Goal: Information Seeking & Learning: Learn about a topic

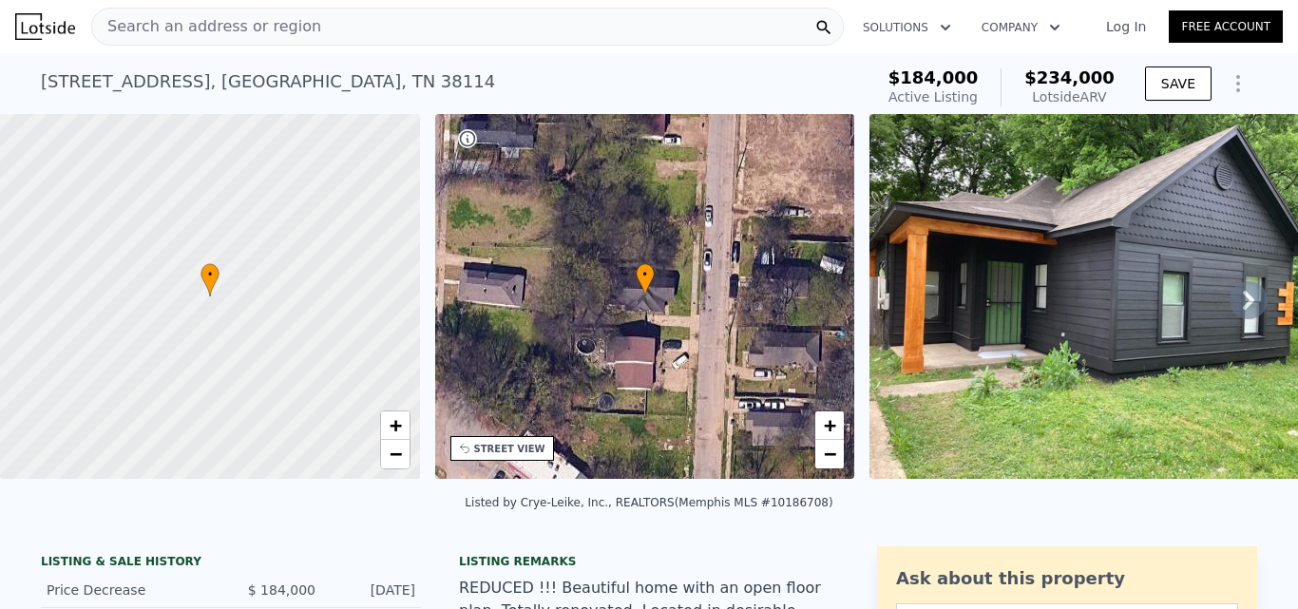
click at [440, 26] on div "Search an address or region" at bounding box center [467, 27] width 752 height 38
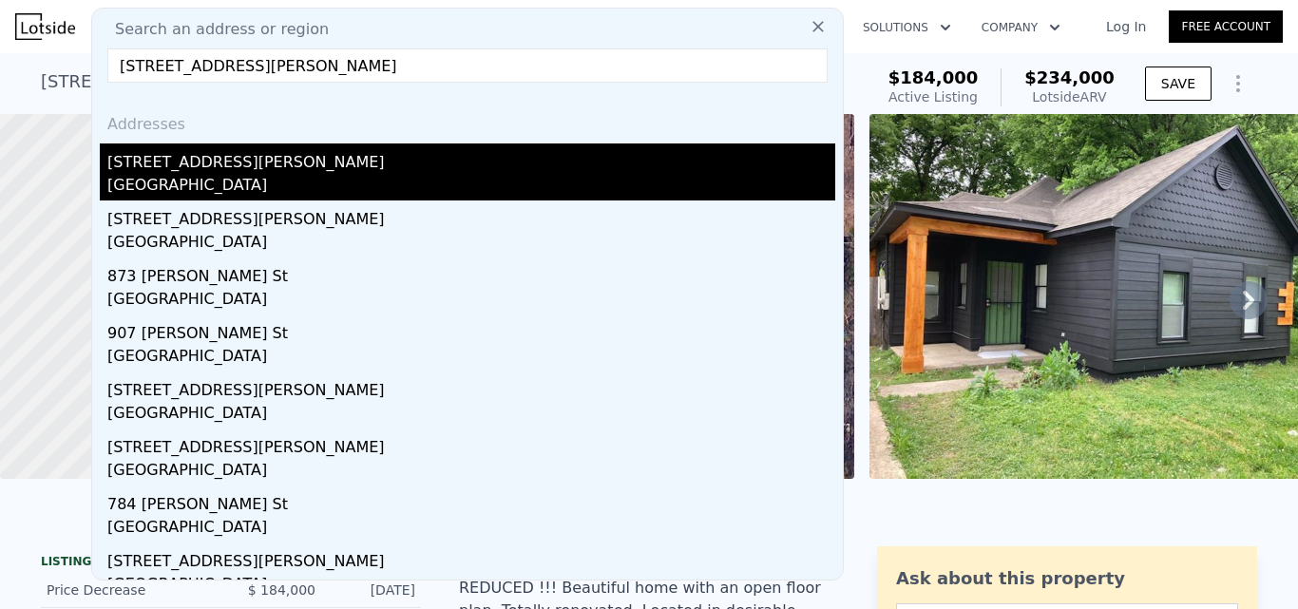
type input "[STREET_ADDRESS][PERSON_NAME]"
click at [344, 173] on div "[STREET_ADDRESS][PERSON_NAME]" at bounding box center [471, 158] width 728 height 30
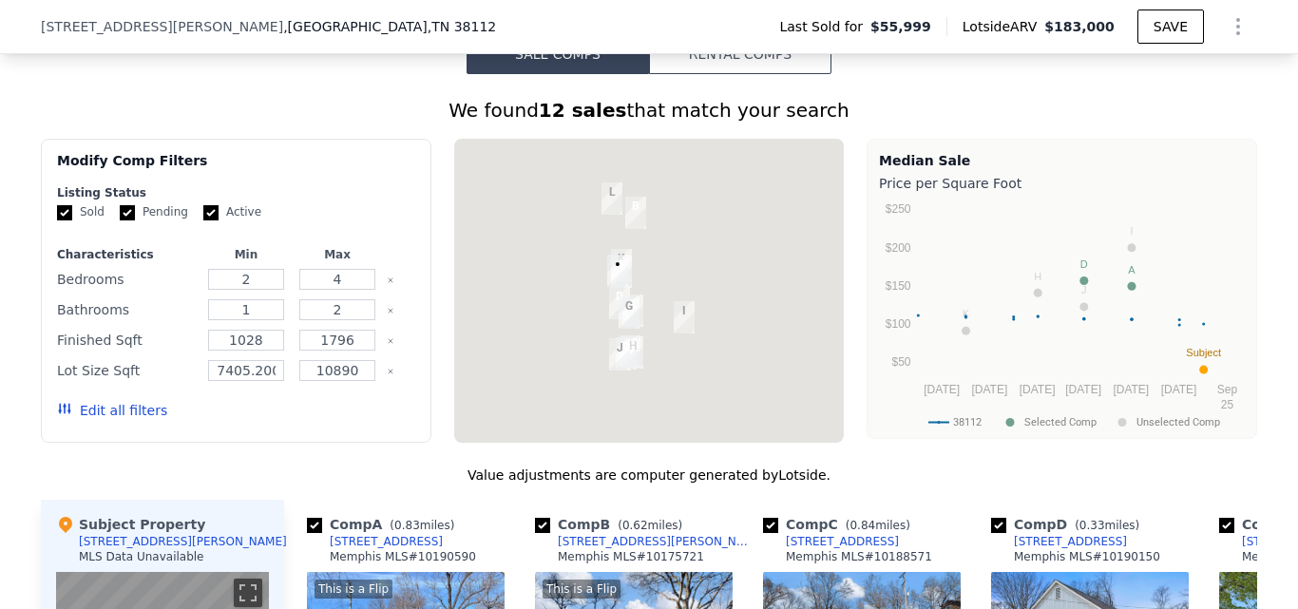
scroll to position [1514, 0]
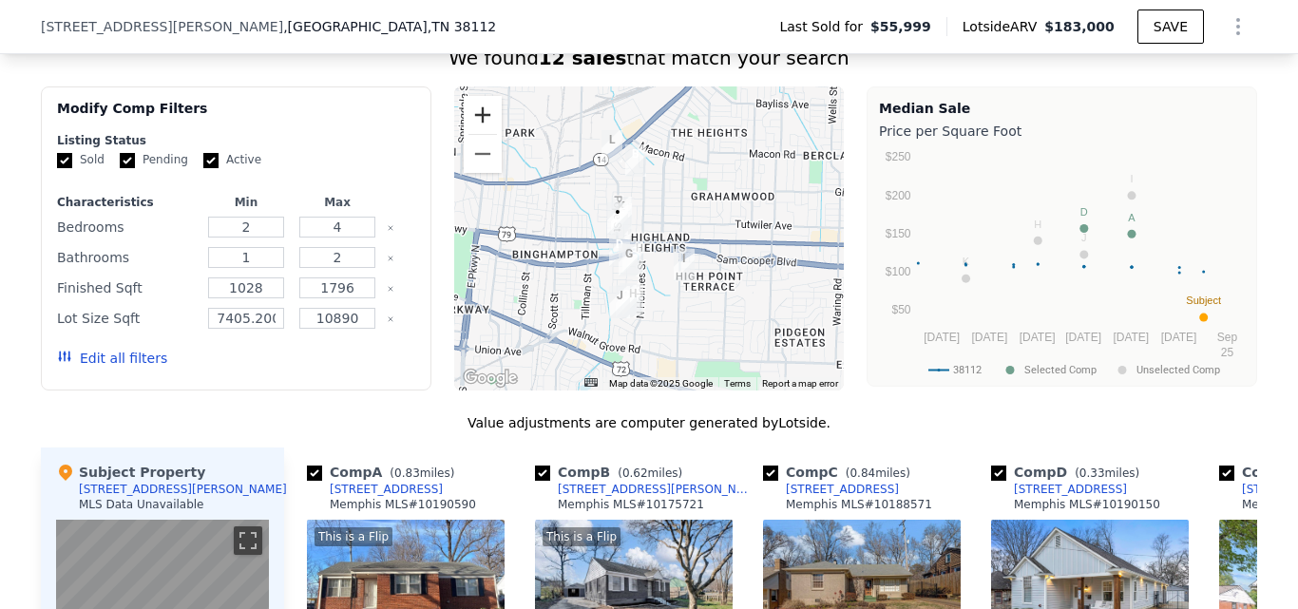
click at [465, 133] on button "Zoom in" at bounding box center [483, 115] width 38 height 38
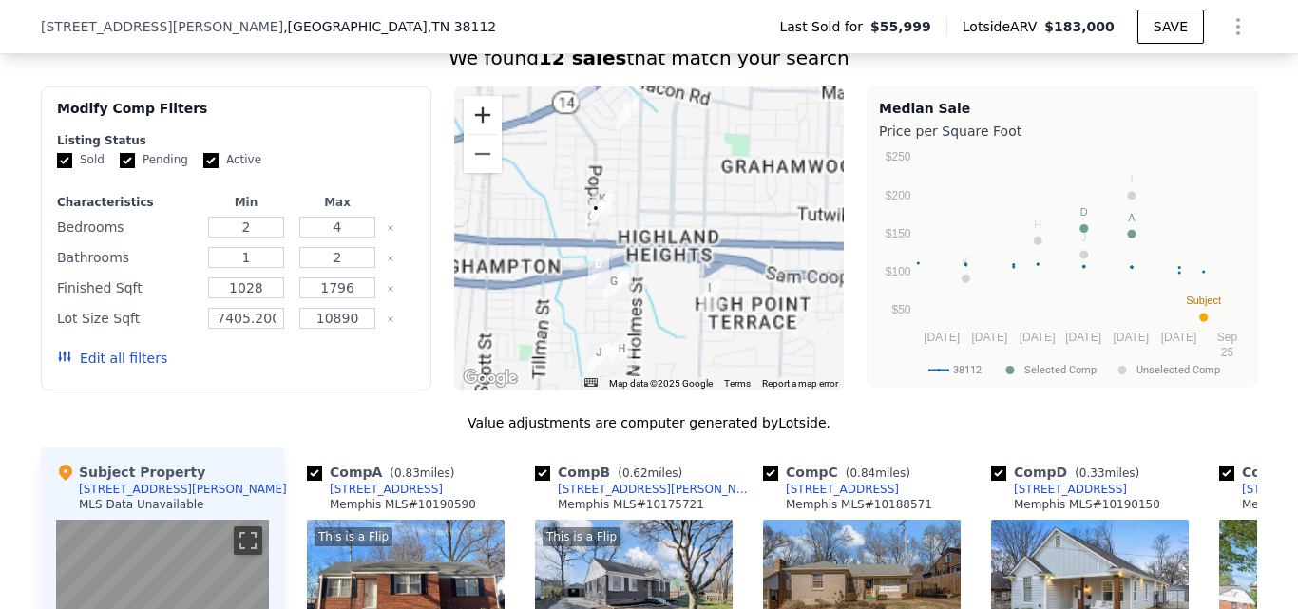
click at [472, 122] on button "Zoom in" at bounding box center [483, 115] width 38 height 38
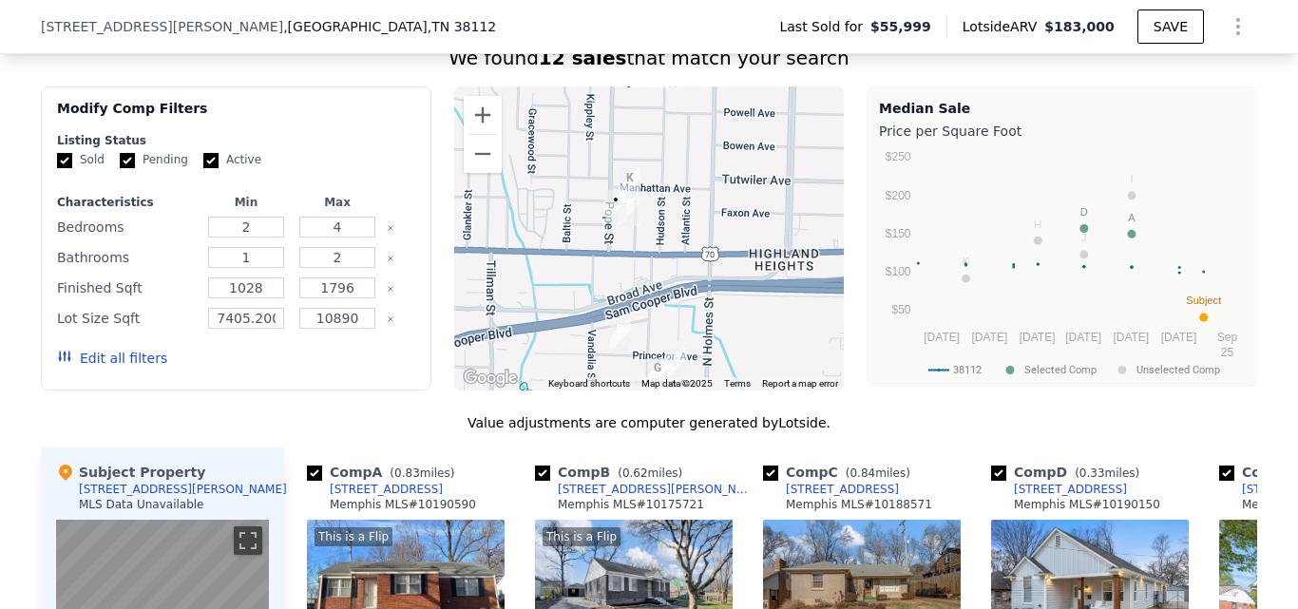
drag, startPoint x: 644, startPoint y: 209, endPoint x: 718, endPoint y: 212, distance: 74.2
click at [718, 212] on div at bounding box center [649, 238] width 390 height 304
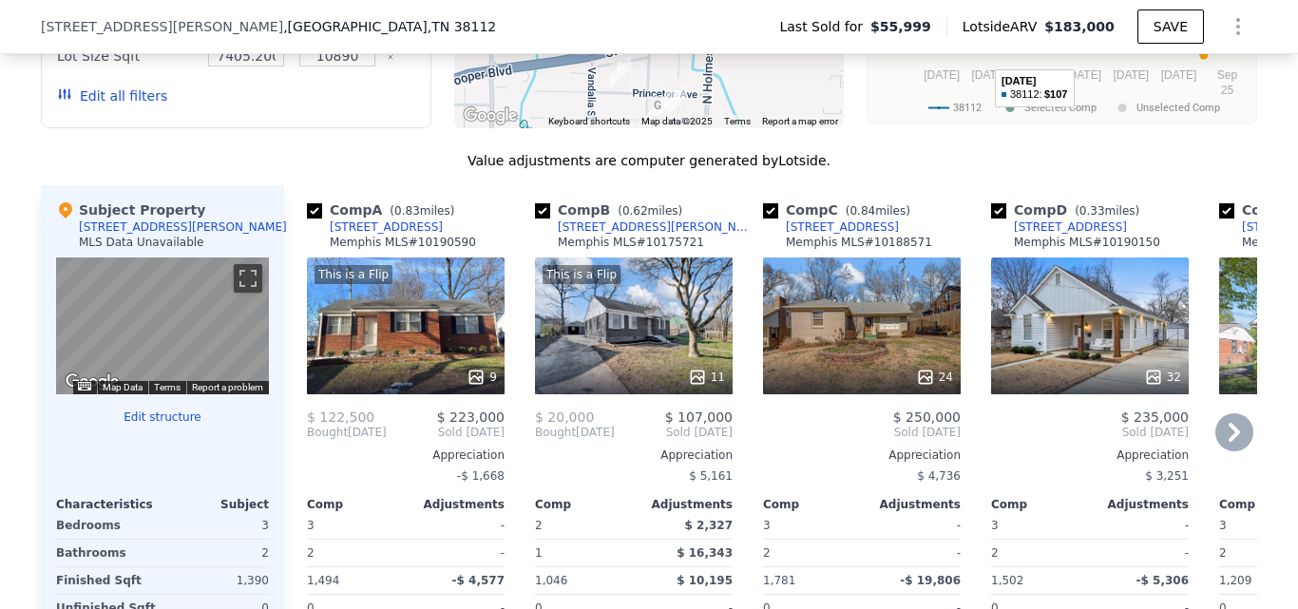
scroll to position [1799, 0]
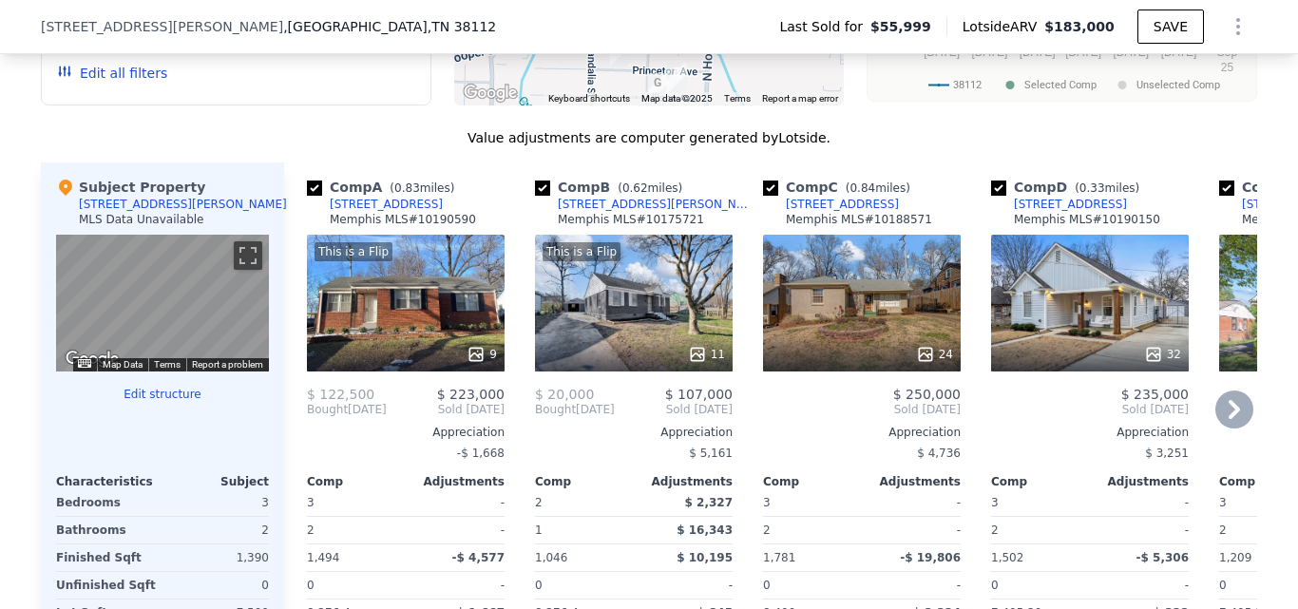
click at [1232, 408] on icon at bounding box center [1234, 409] width 38 height 38
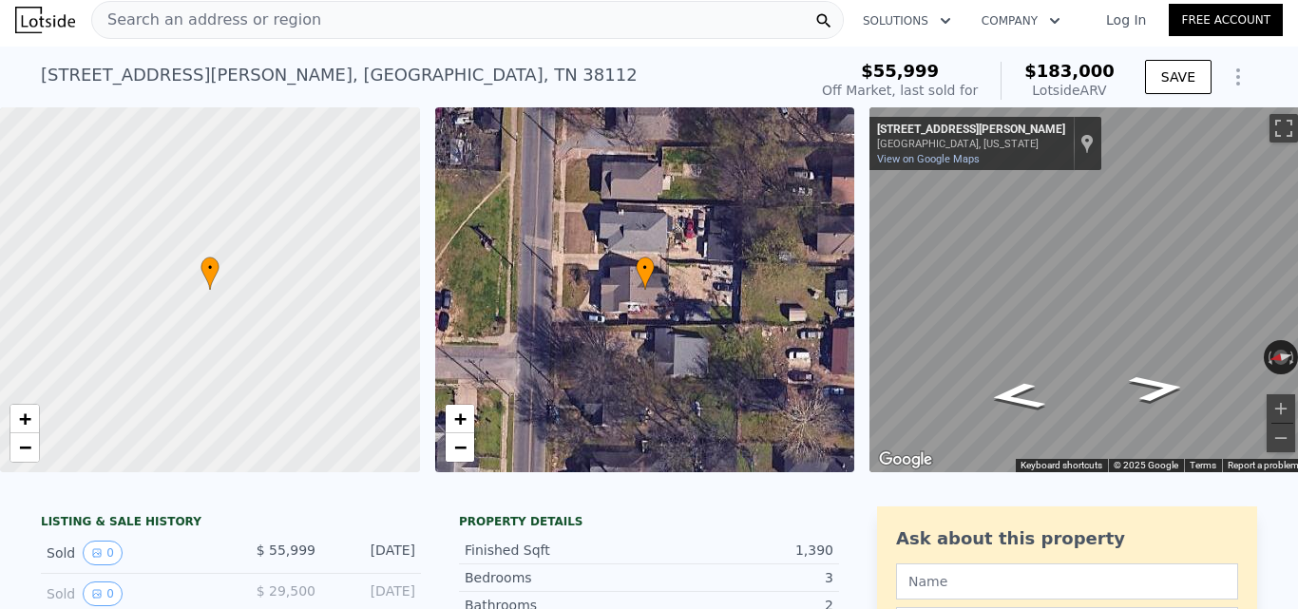
scroll to position [0, 0]
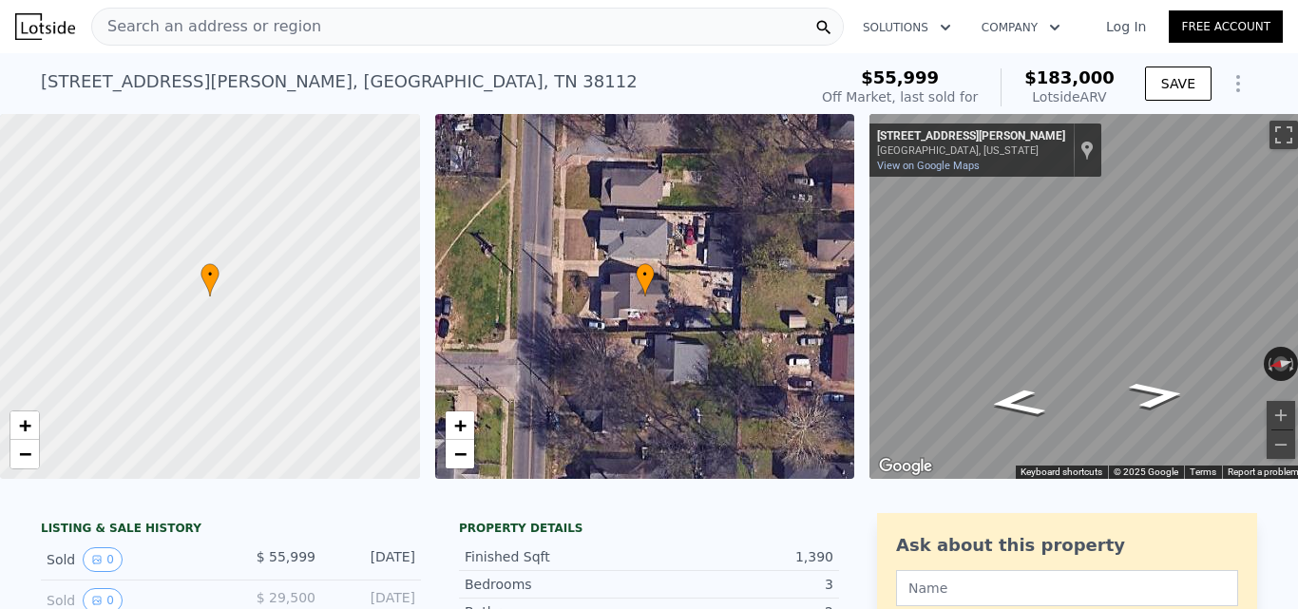
click at [352, 31] on div "Search an address or region" at bounding box center [467, 27] width 752 height 38
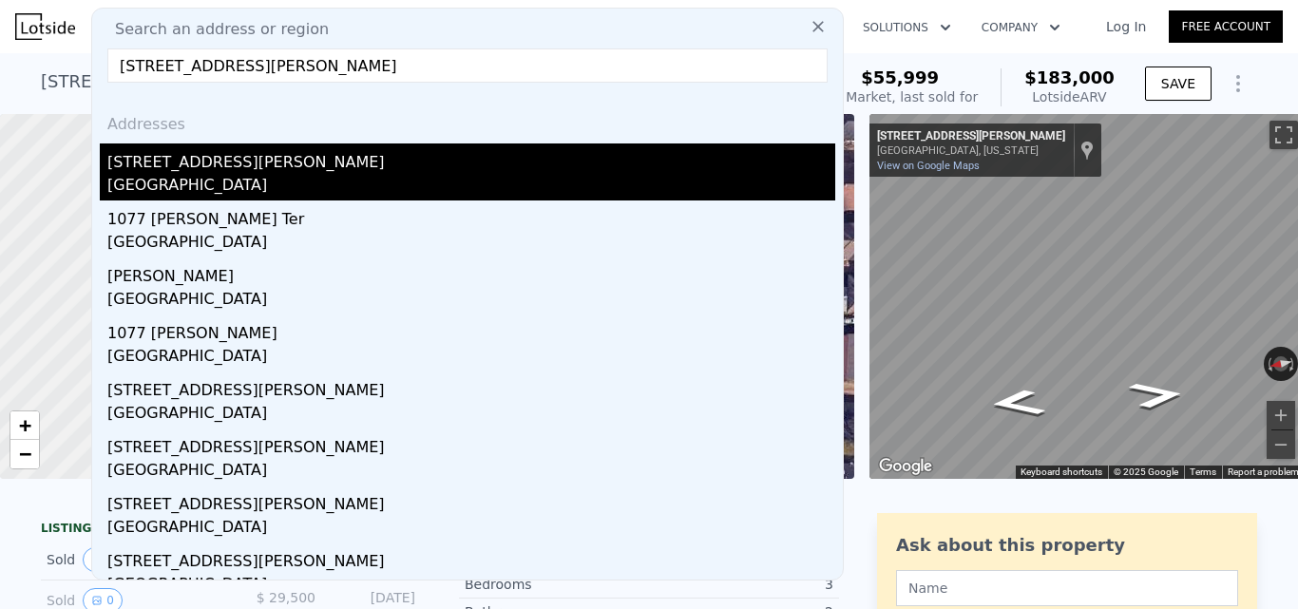
type input "[STREET_ADDRESS][PERSON_NAME]"
click at [347, 181] on div "[GEOGRAPHIC_DATA]" at bounding box center [471, 187] width 728 height 27
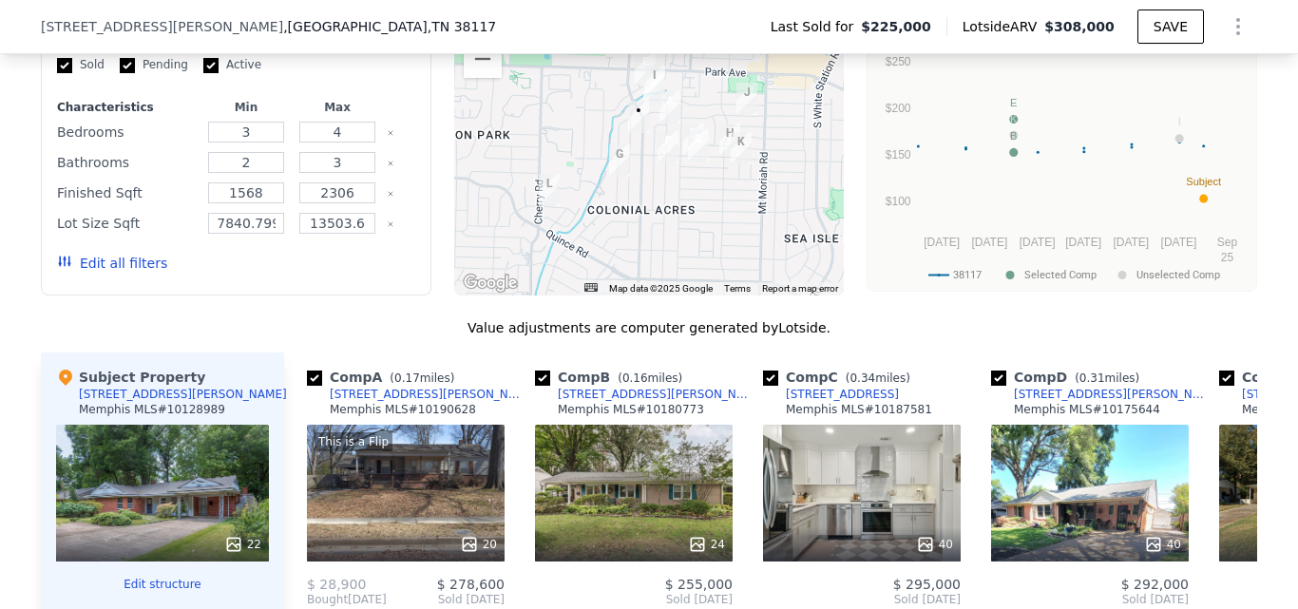
scroll to position [1799, 0]
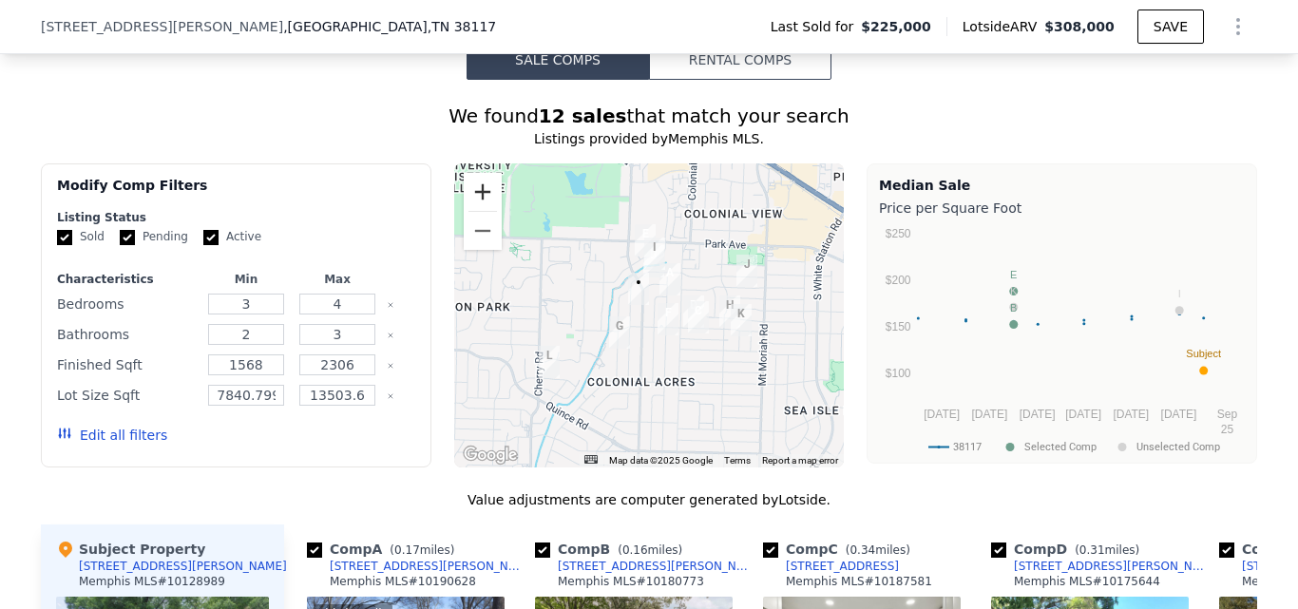
click at [465, 210] on button "Zoom in" at bounding box center [483, 192] width 38 height 38
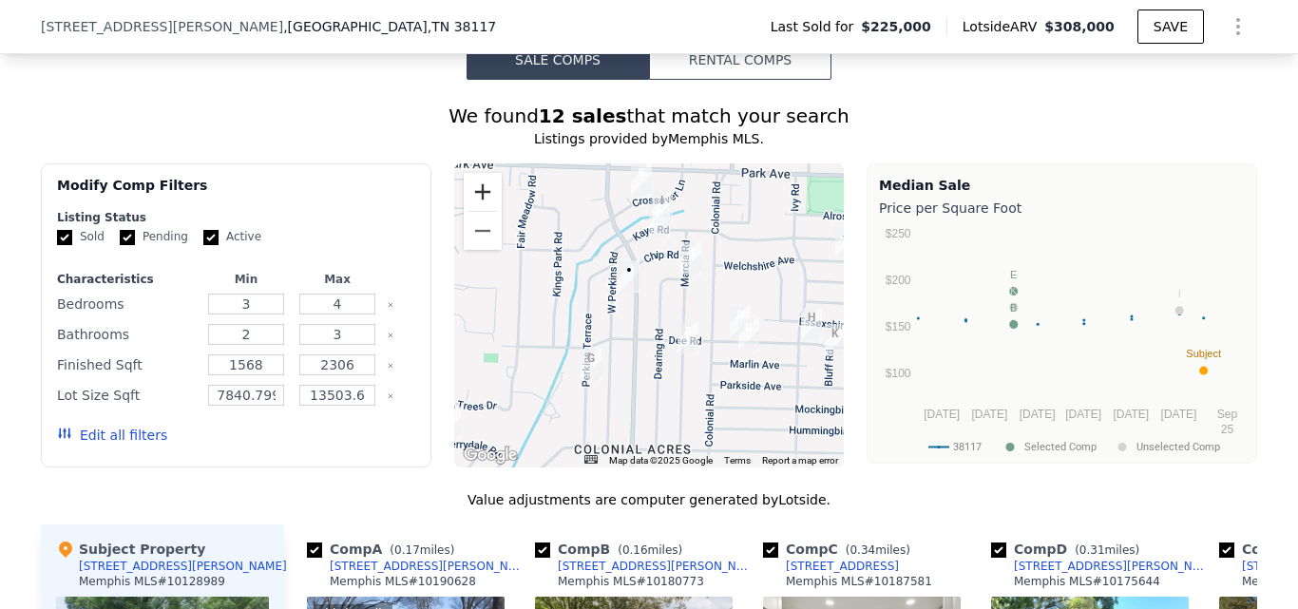
click at [473, 208] on button "Zoom in" at bounding box center [483, 192] width 38 height 38
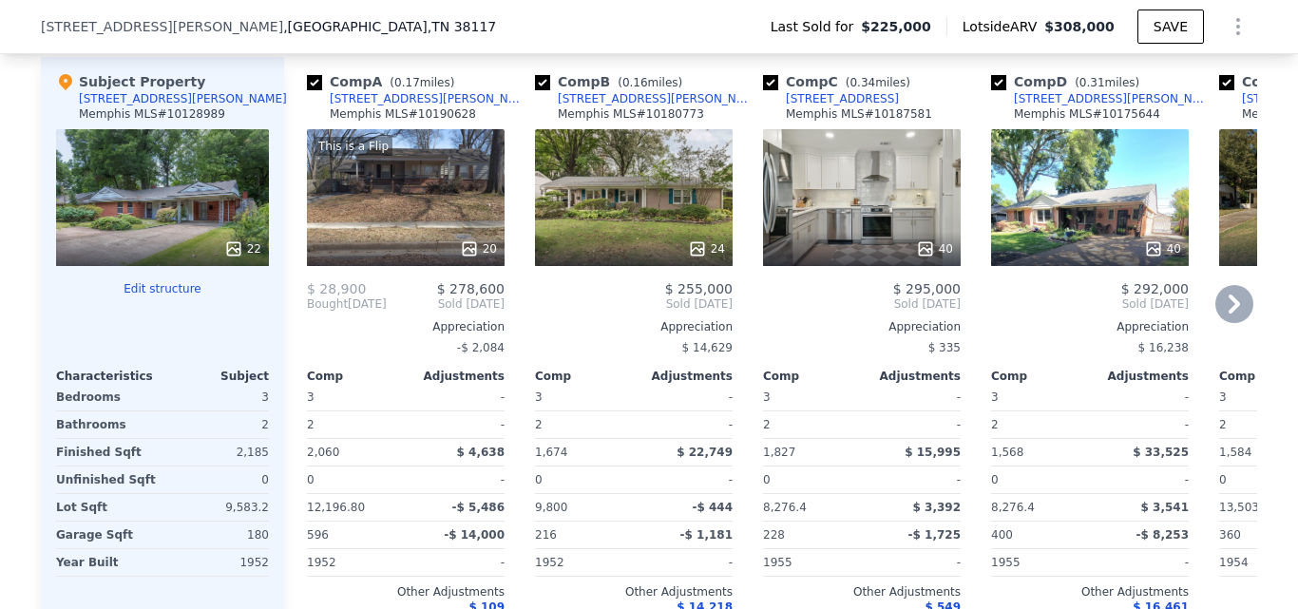
scroll to position [2274, 0]
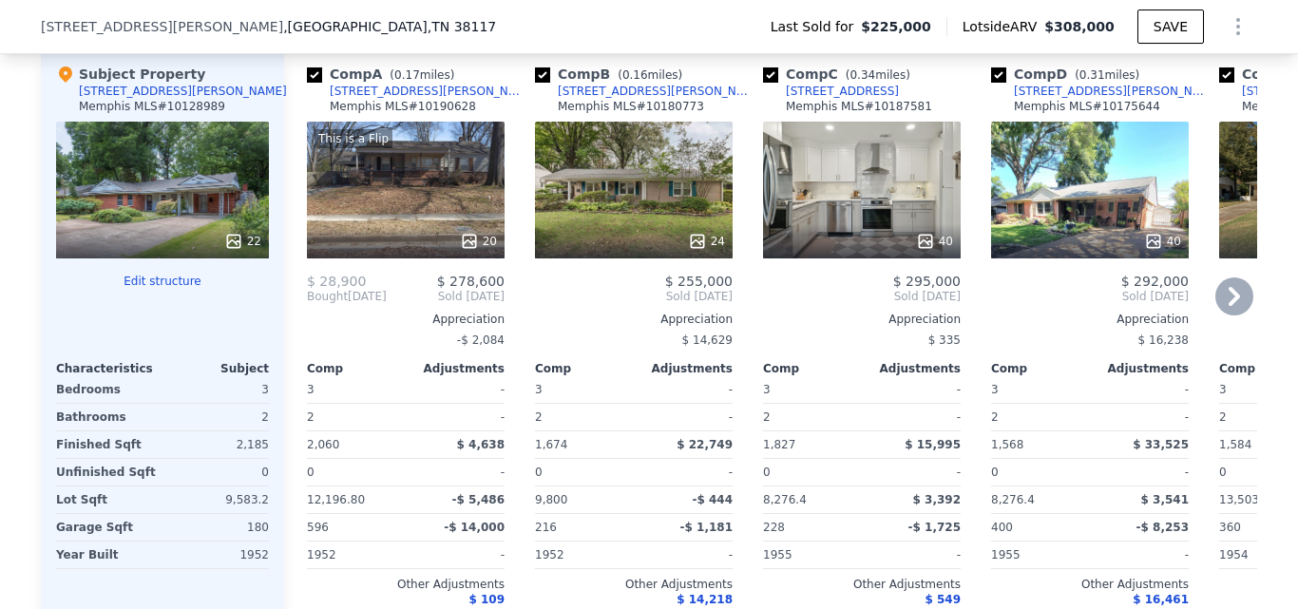
click at [408, 213] on div "This is a Flip 20" at bounding box center [406, 190] width 198 height 137
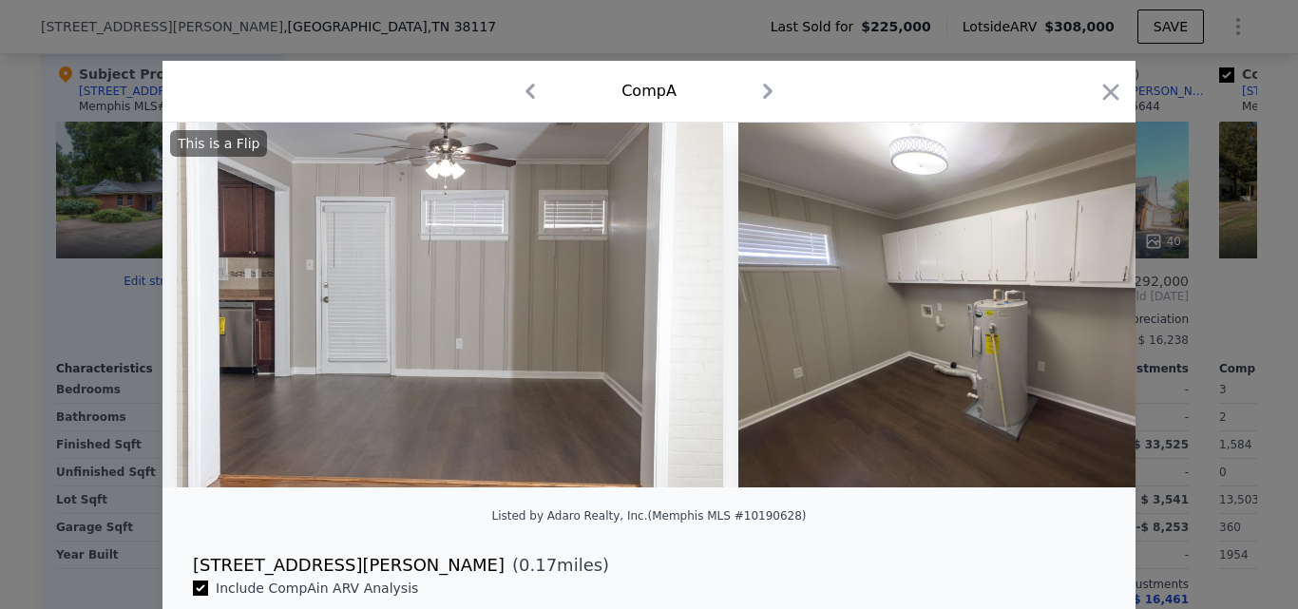
scroll to position [0, 4835]
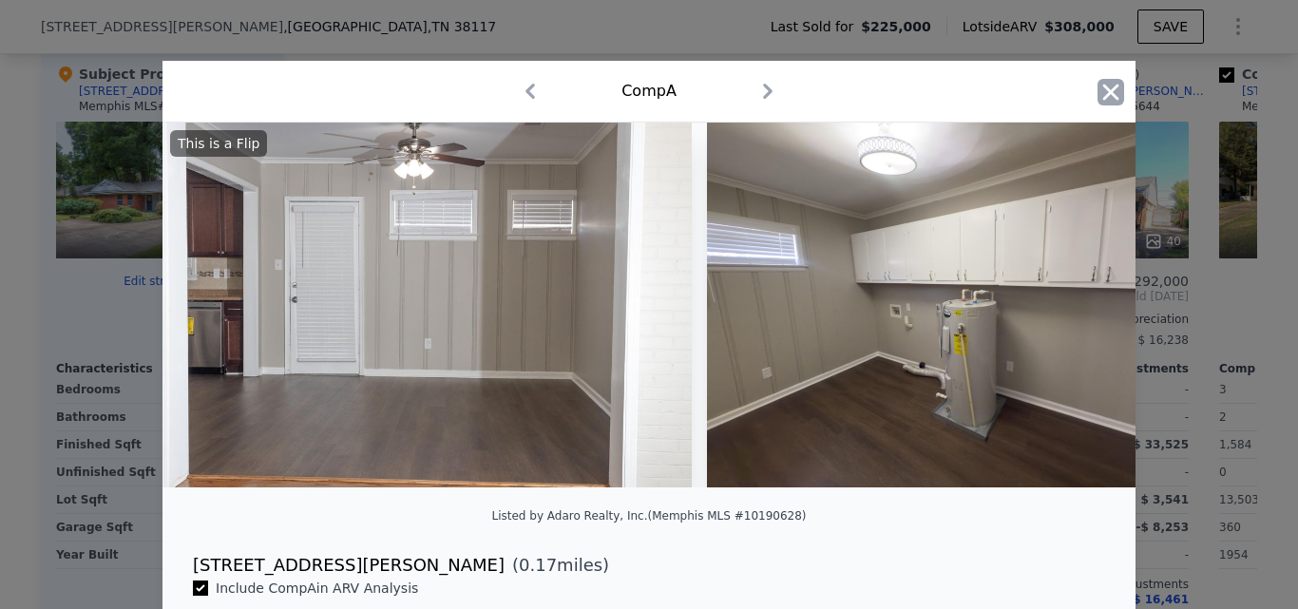
click at [1097, 89] on icon "button" at bounding box center [1110, 92] width 27 height 27
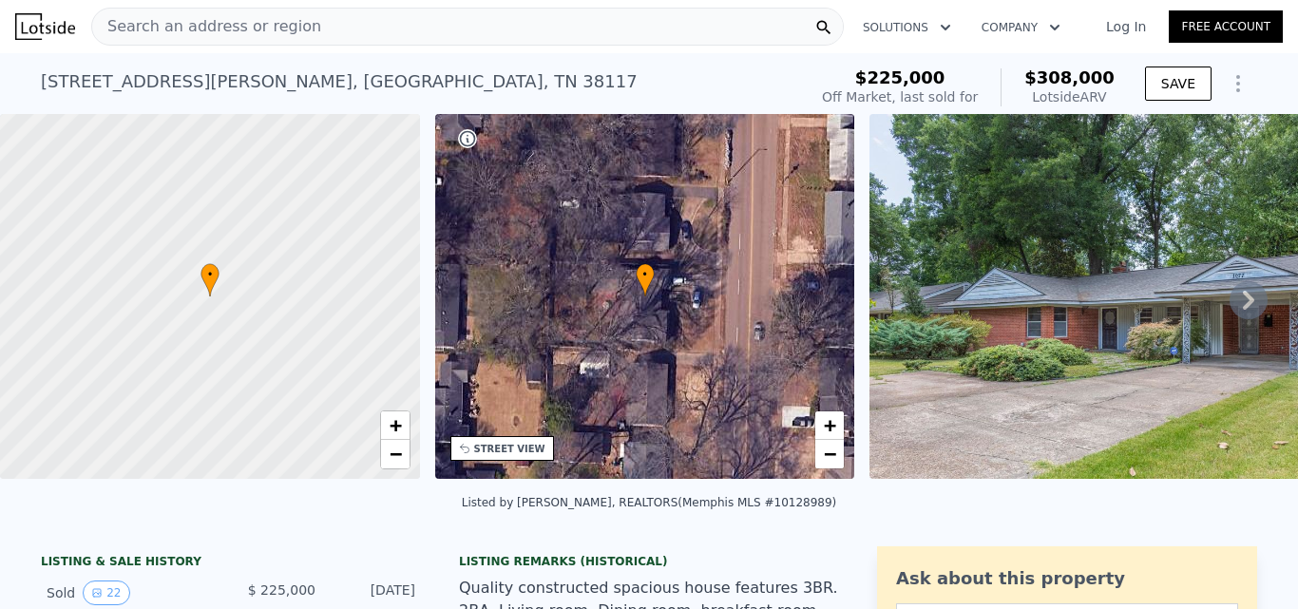
click at [610, 22] on div "Search an address or region" at bounding box center [467, 27] width 752 height 38
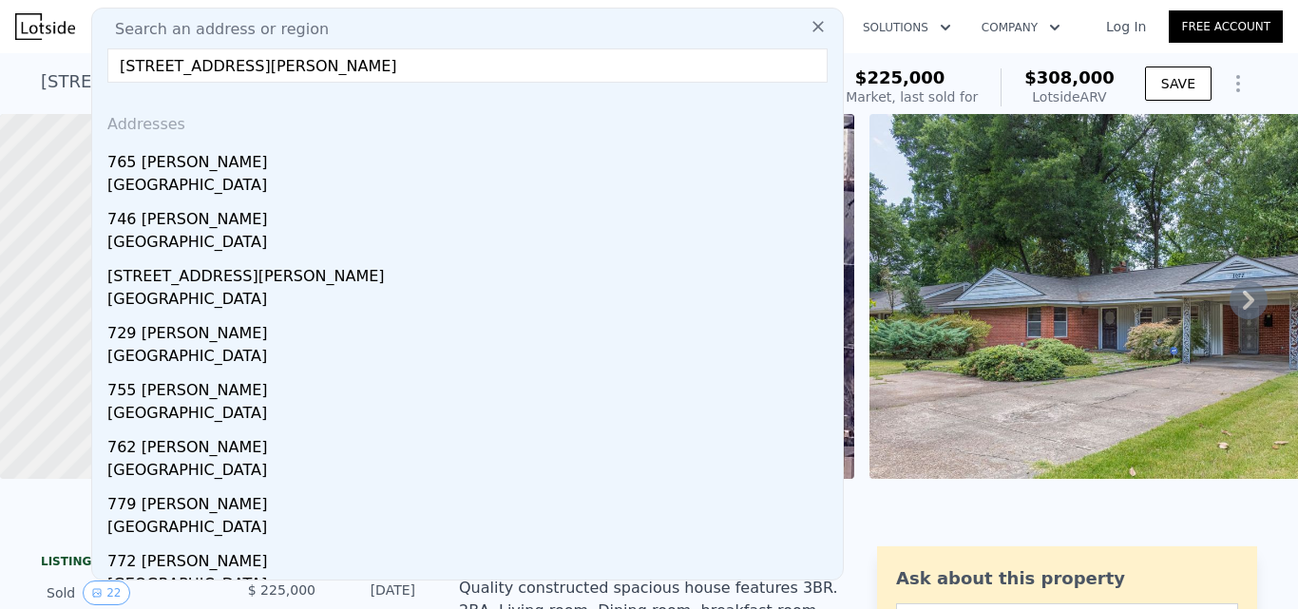
type input "[STREET_ADDRESS][PERSON_NAME]"
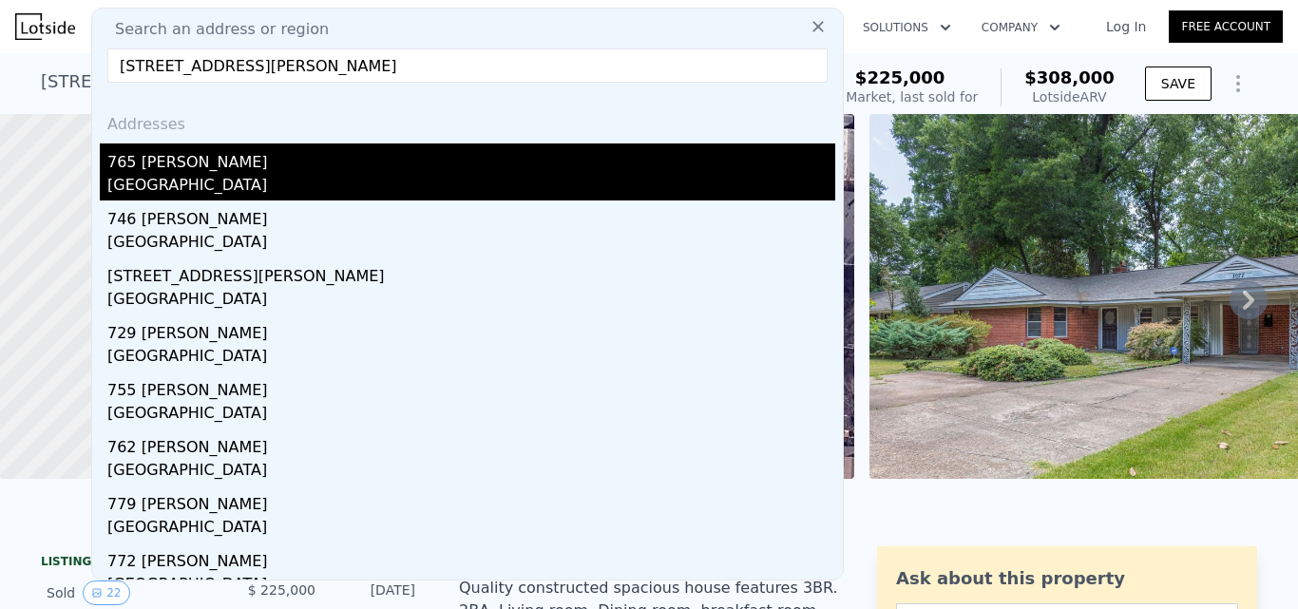
click at [546, 169] on div "765 [PERSON_NAME]" at bounding box center [471, 158] width 728 height 30
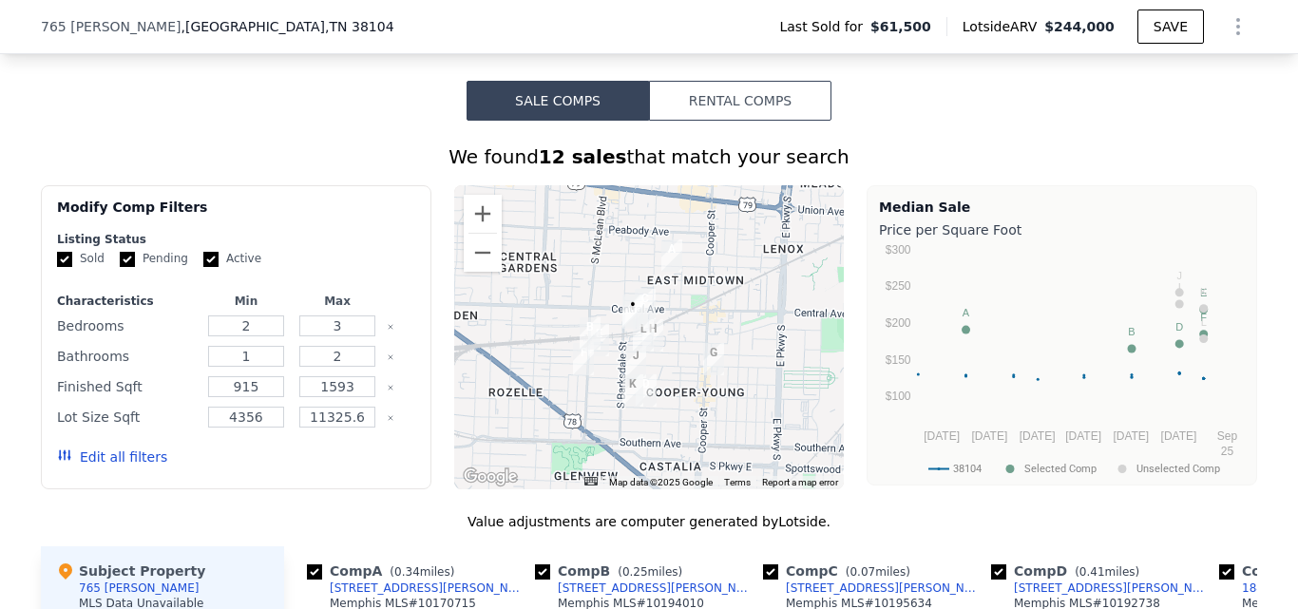
scroll to position [1425, 0]
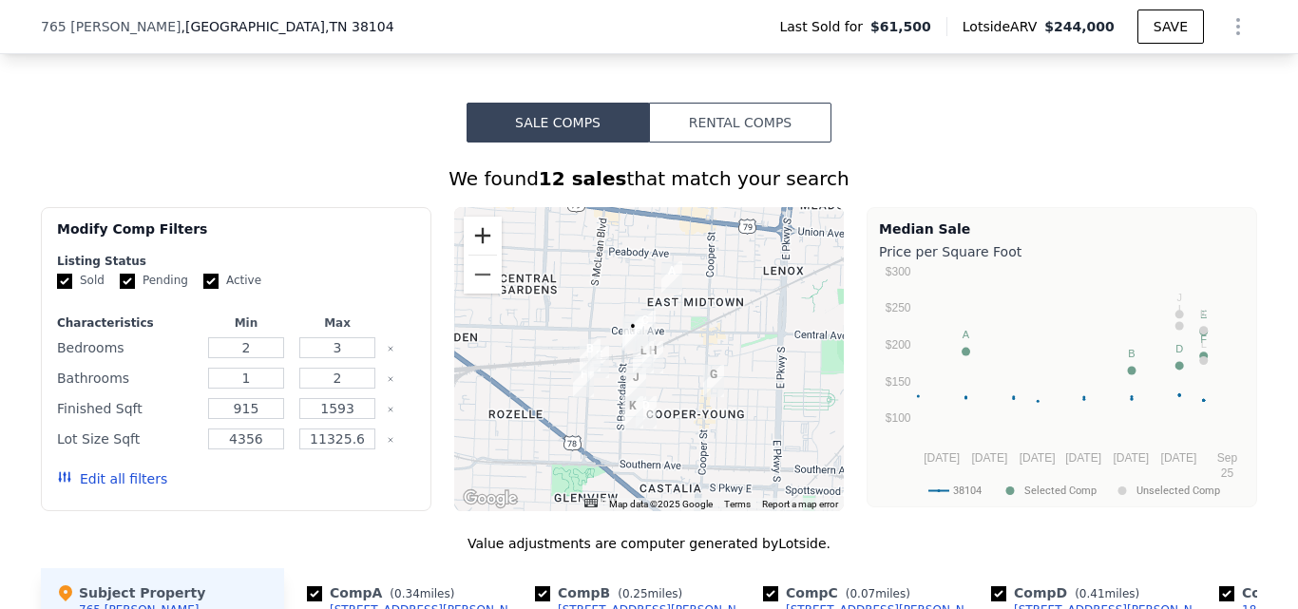
click at [486, 249] on button "Zoom in" at bounding box center [483, 236] width 38 height 38
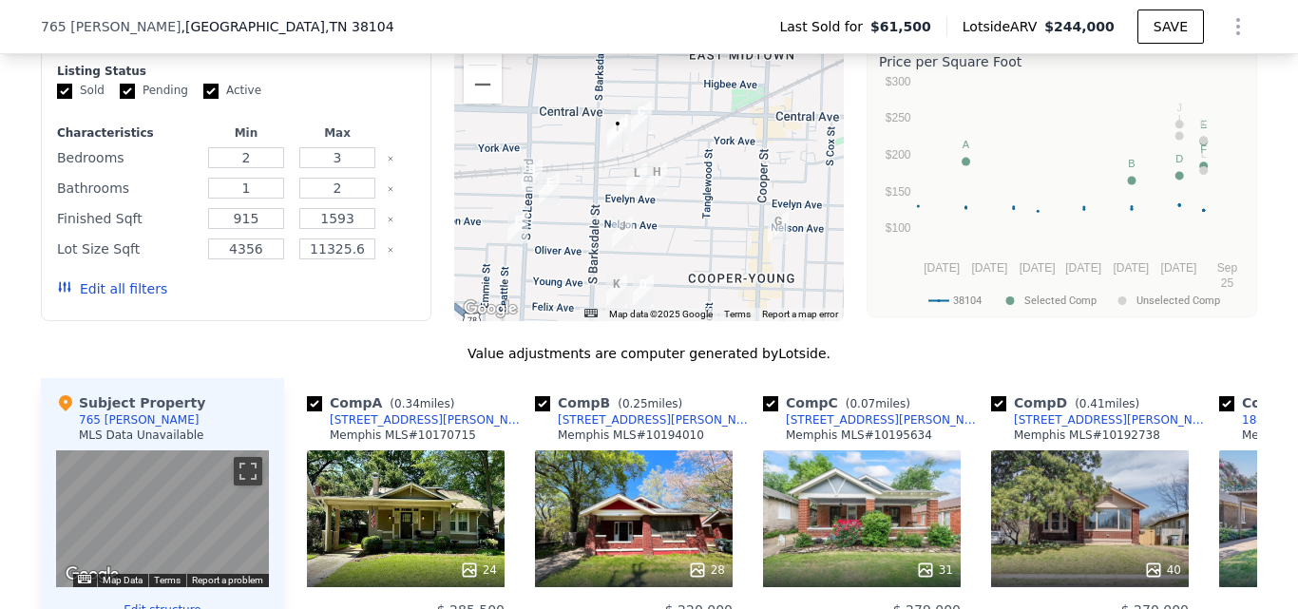
scroll to position [1520, 0]
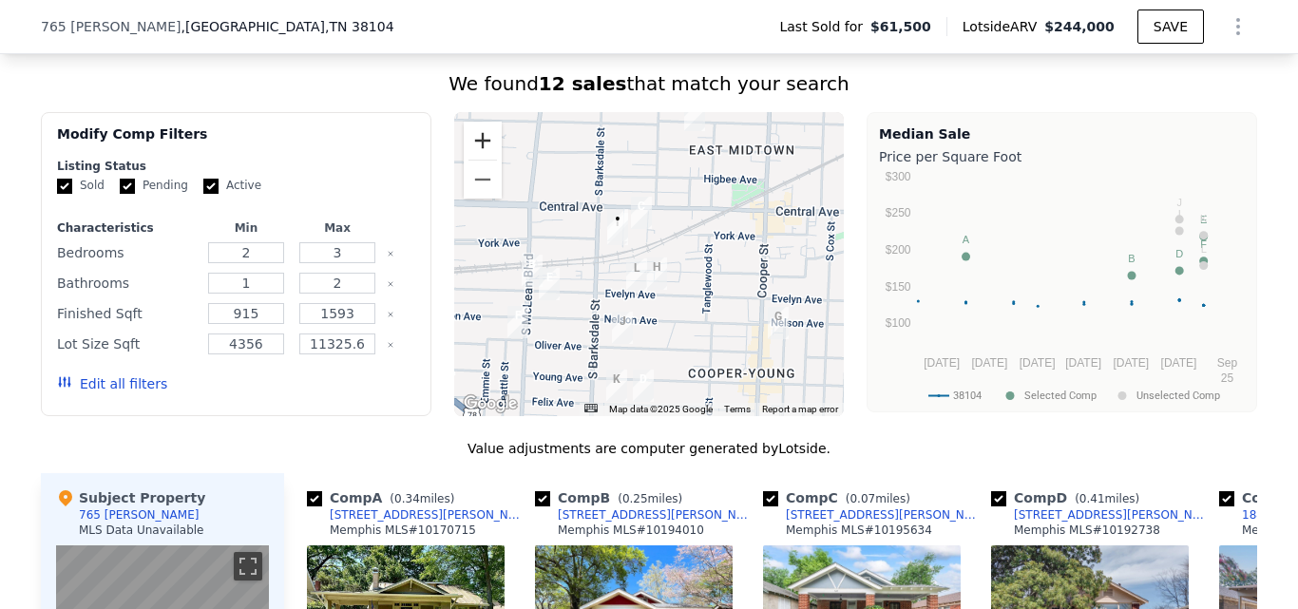
click at [479, 152] on button "Zoom in" at bounding box center [483, 141] width 38 height 38
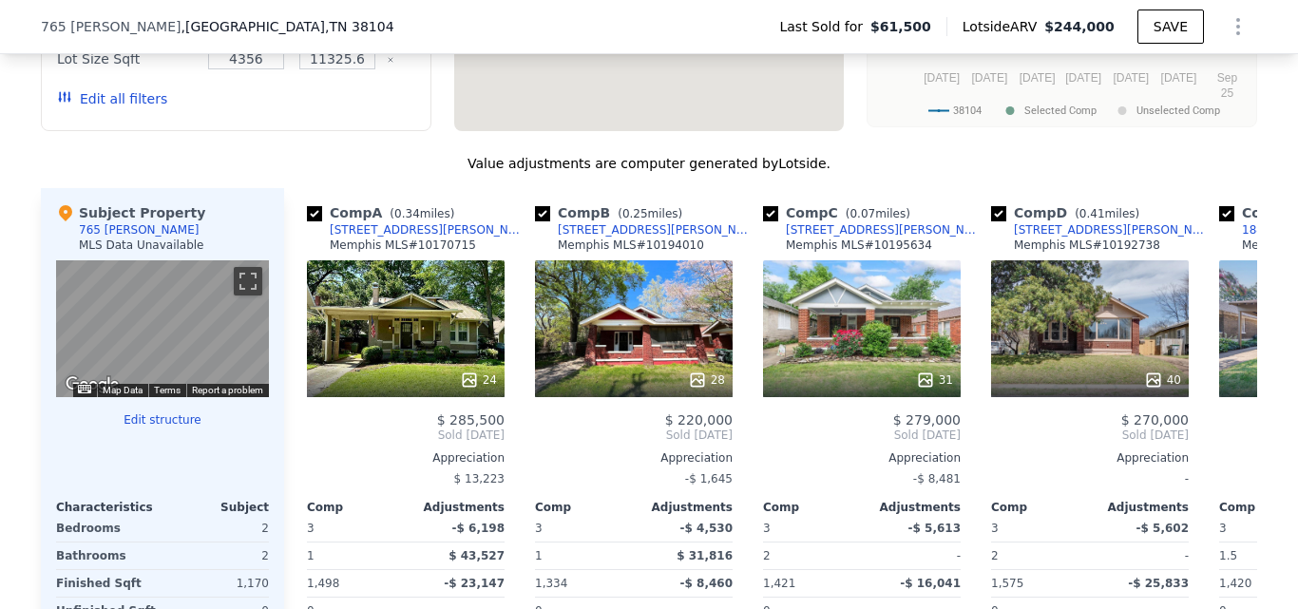
scroll to position [1900, 0]
